Goal: Information Seeking & Learning: Learn about a topic

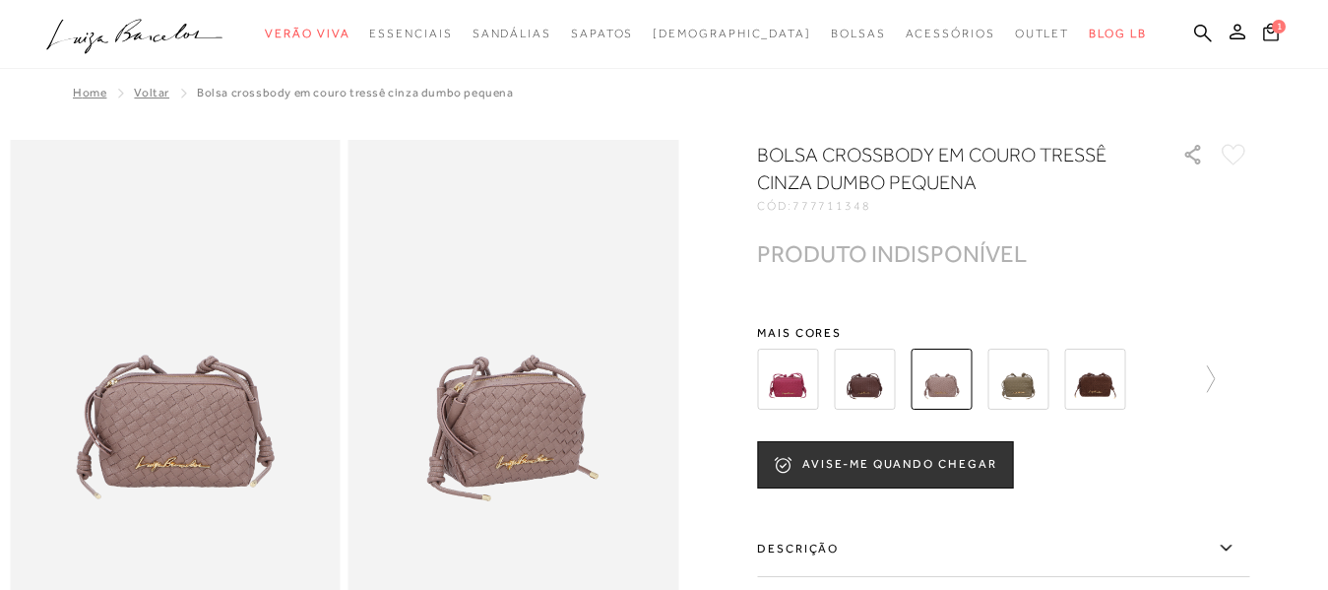
click at [1093, 374] on img at bounding box center [1094, 378] width 61 height 61
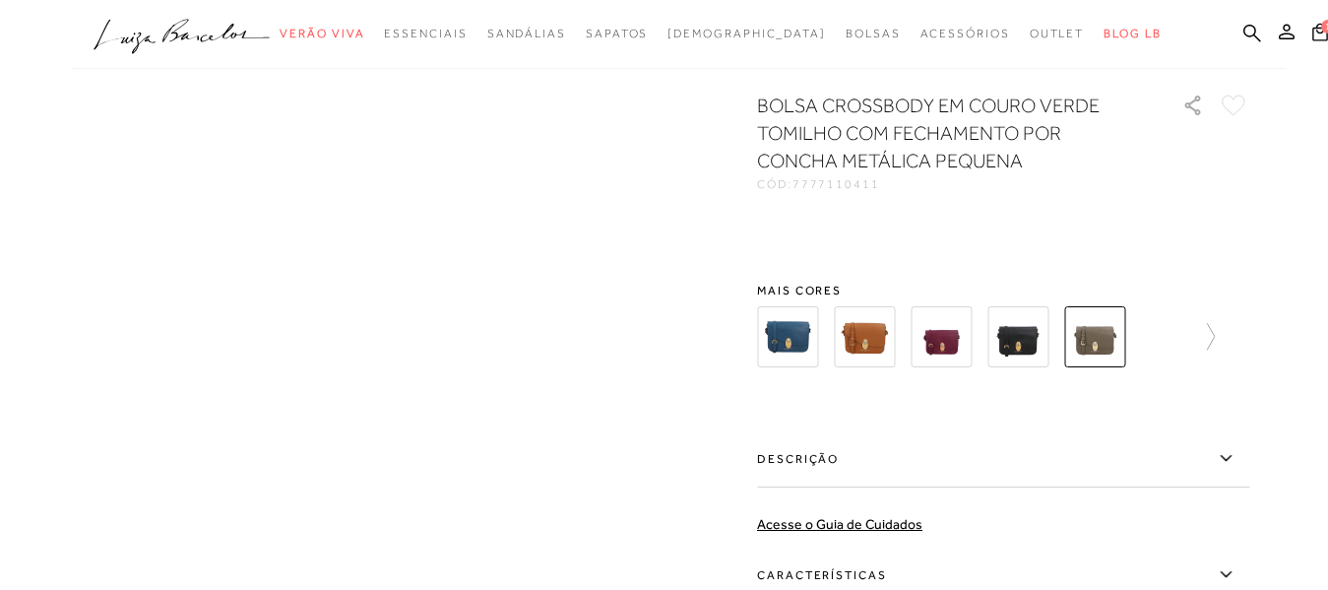
scroll to position [2, 0]
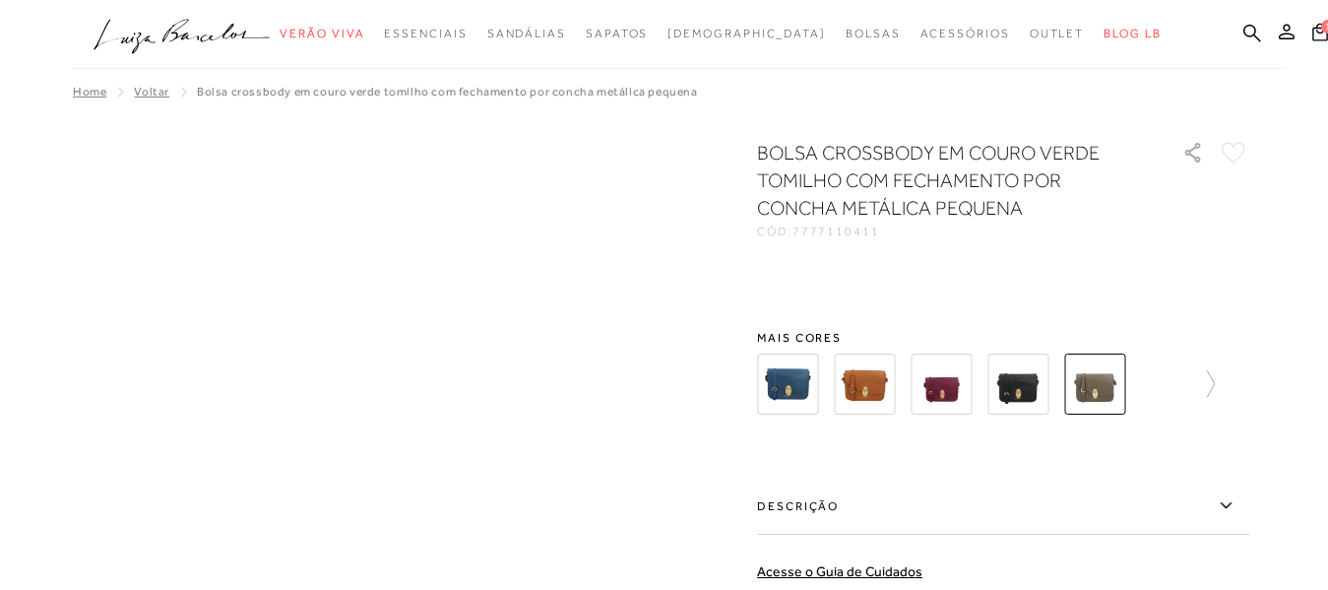
click at [1031, 382] on img at bounding box center [1017, 383] width 61 height 61
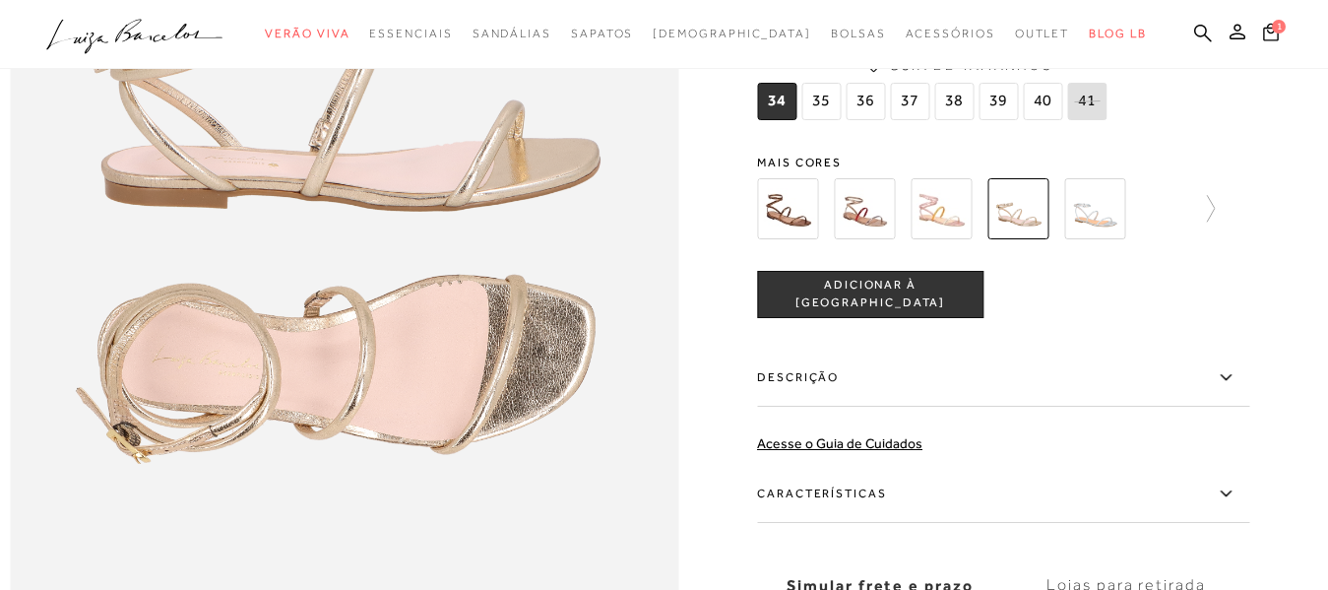
scroll to position [1315, 0]
